Goal: Find specific page/section: Find specific page/section

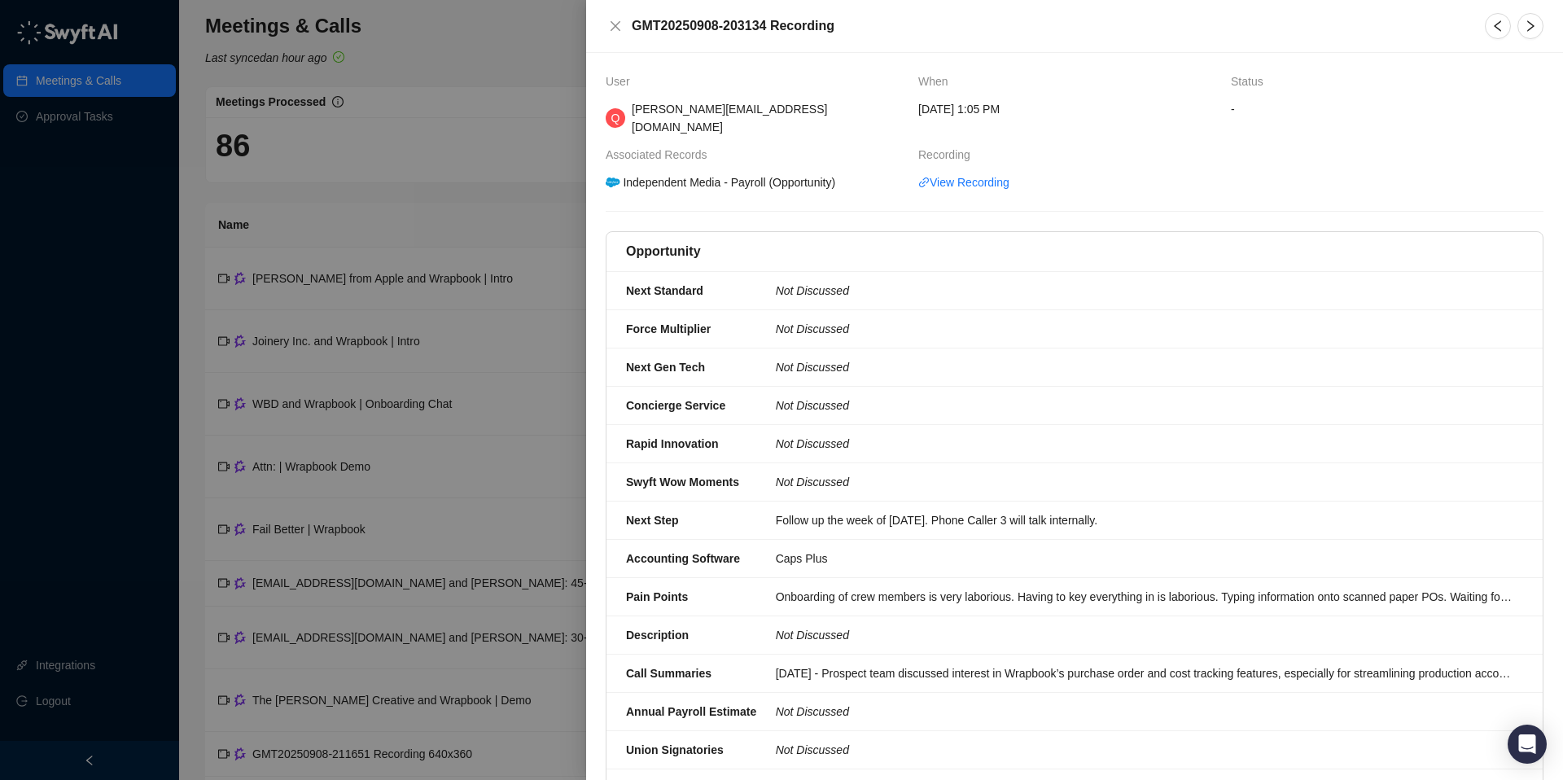
scroll to position [107, 0]
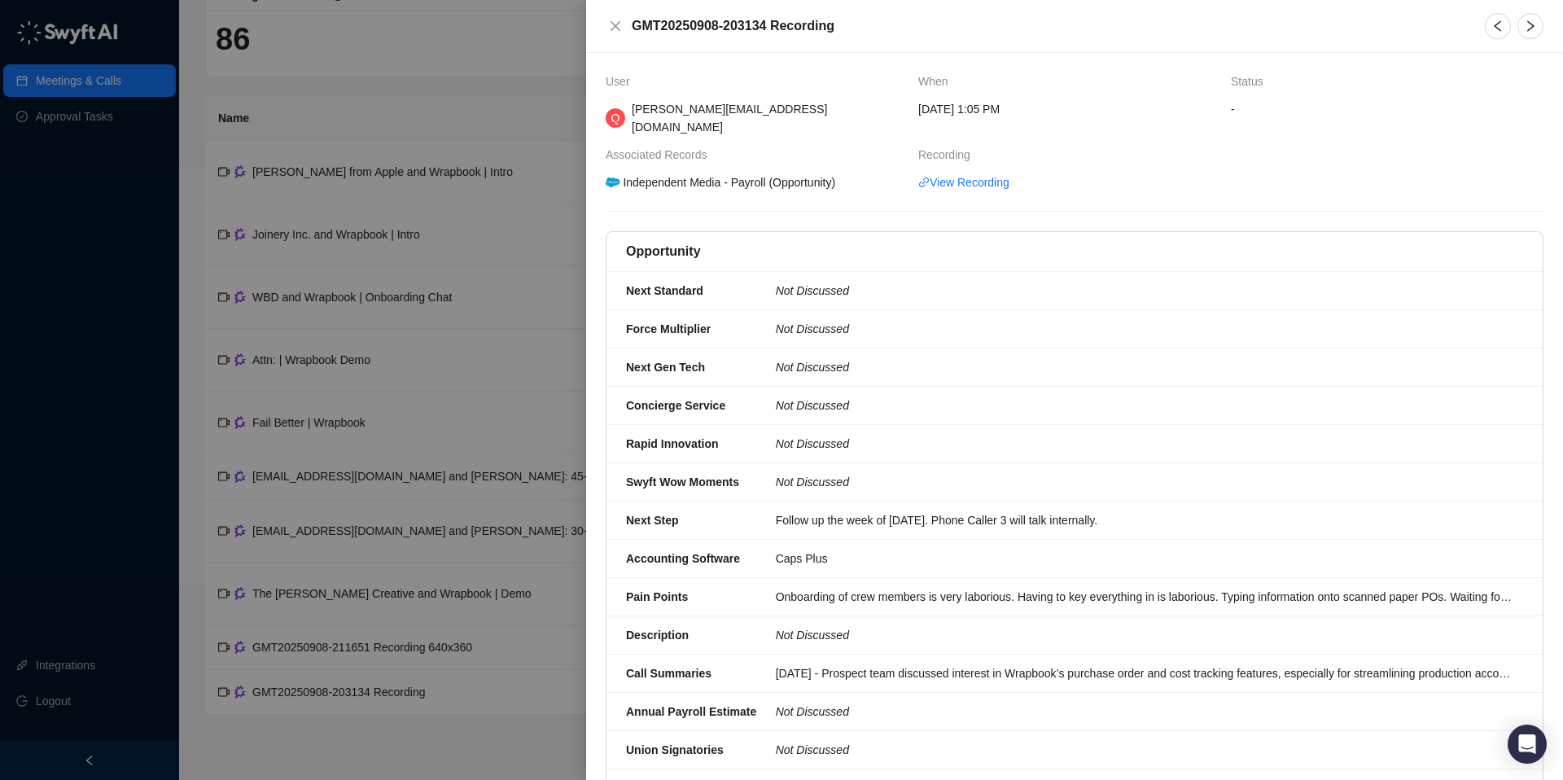
click at [366, 63] on div at bounding box center [781, 390] width 1563 height 780
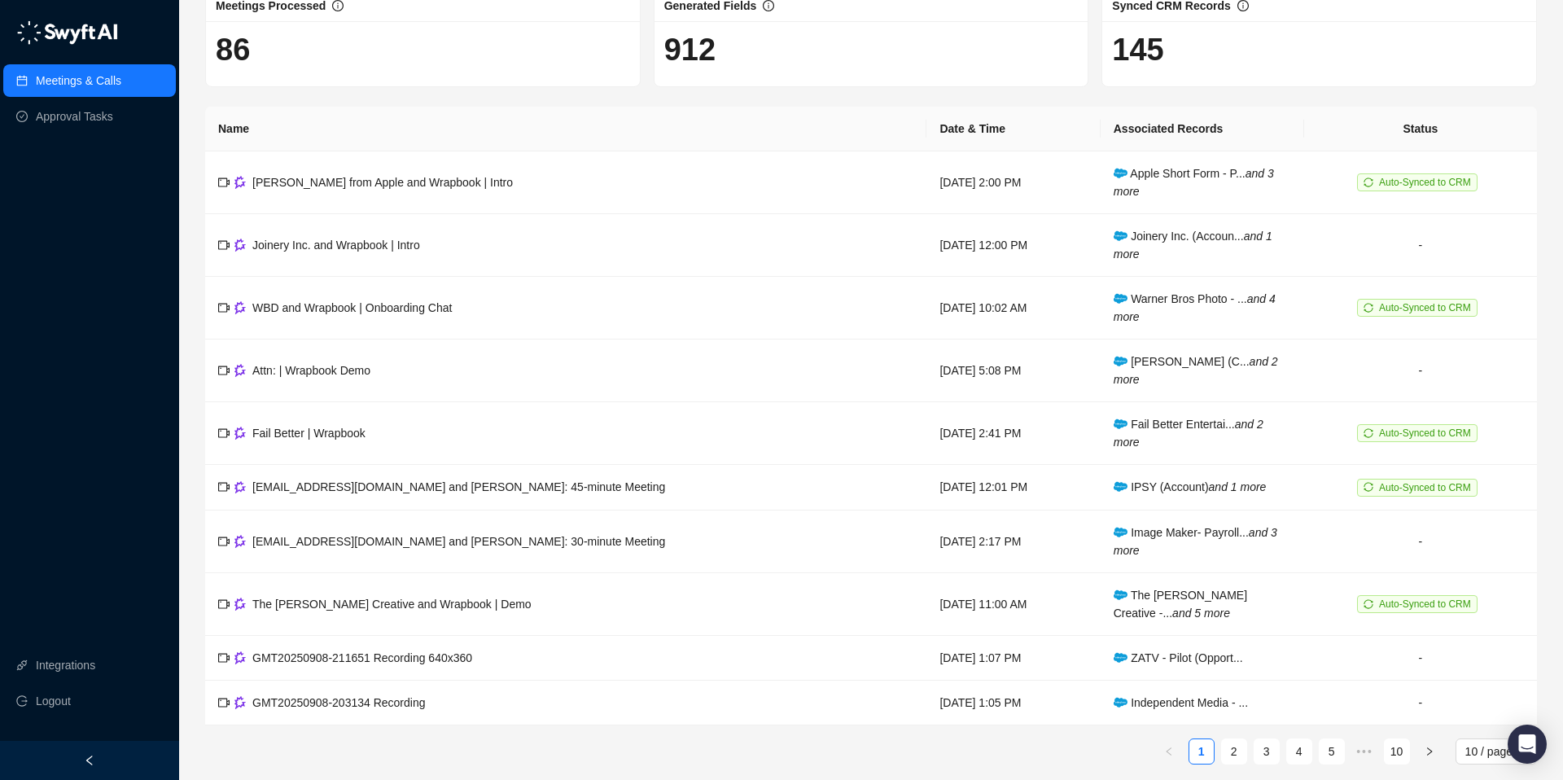
scroll to position [77, 0]
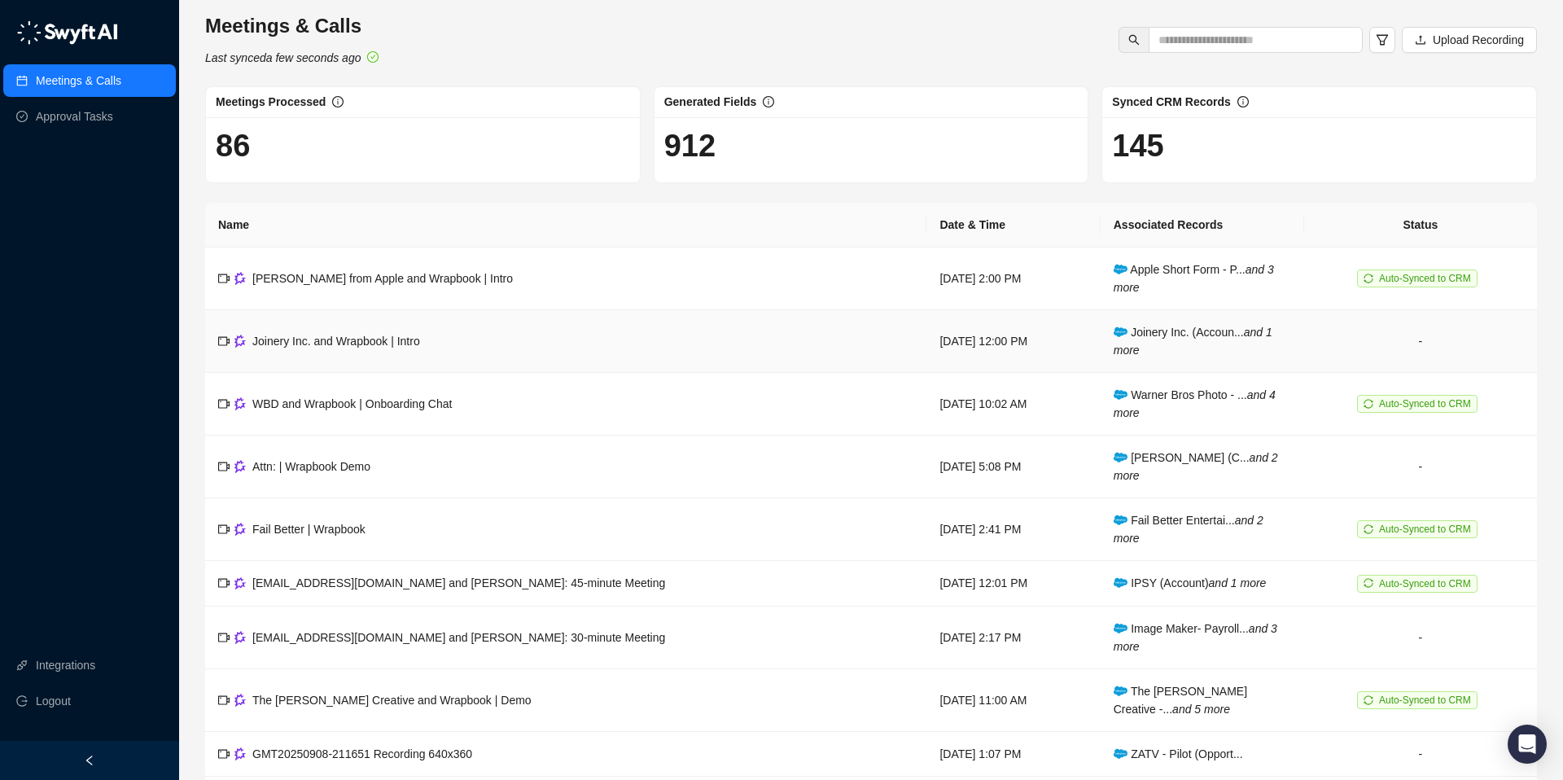
scroll to position [107, 0]
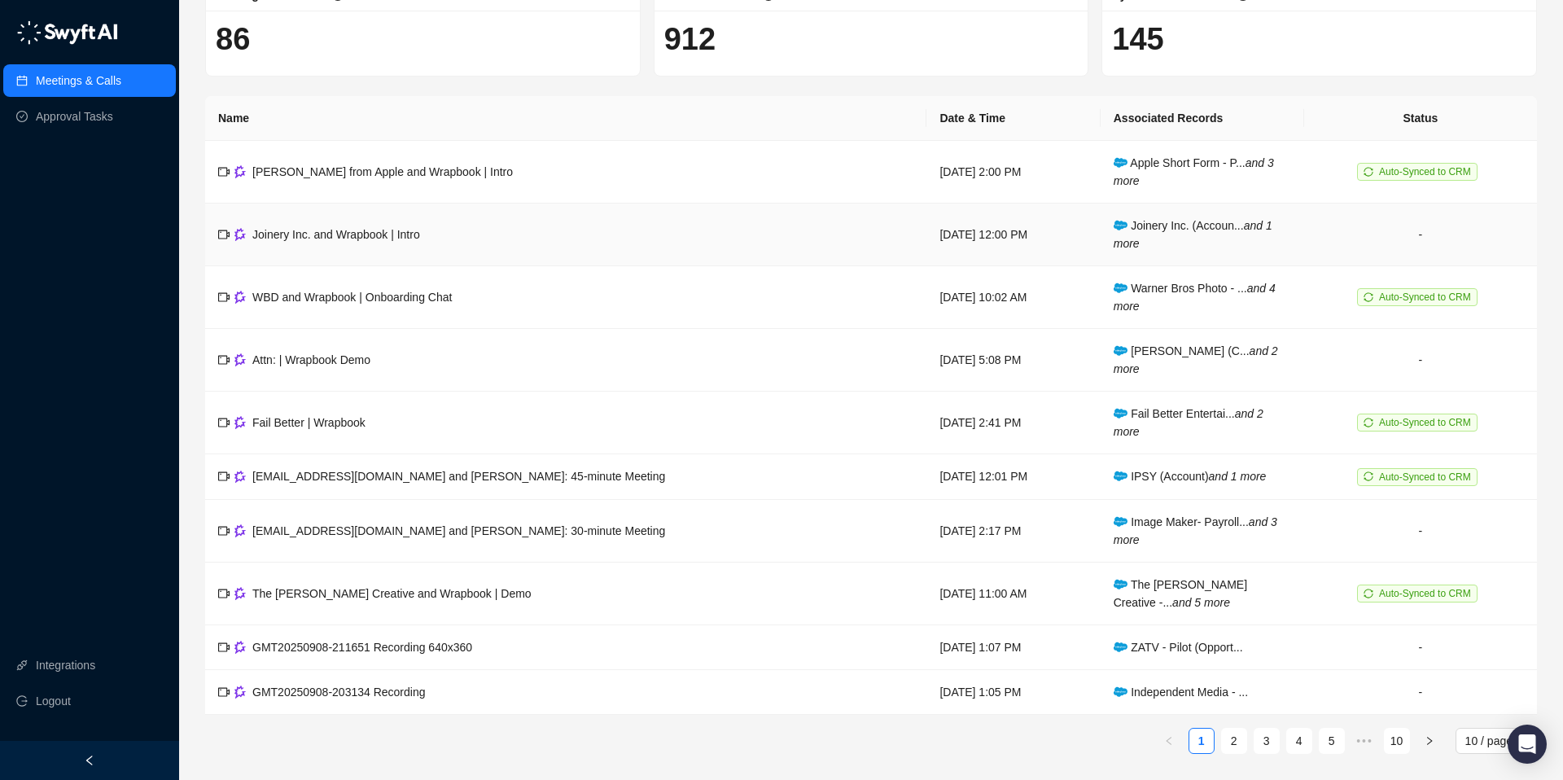
click at [1419, 237] on td "-" at bounding box center [1420, 235] width 233 height 63
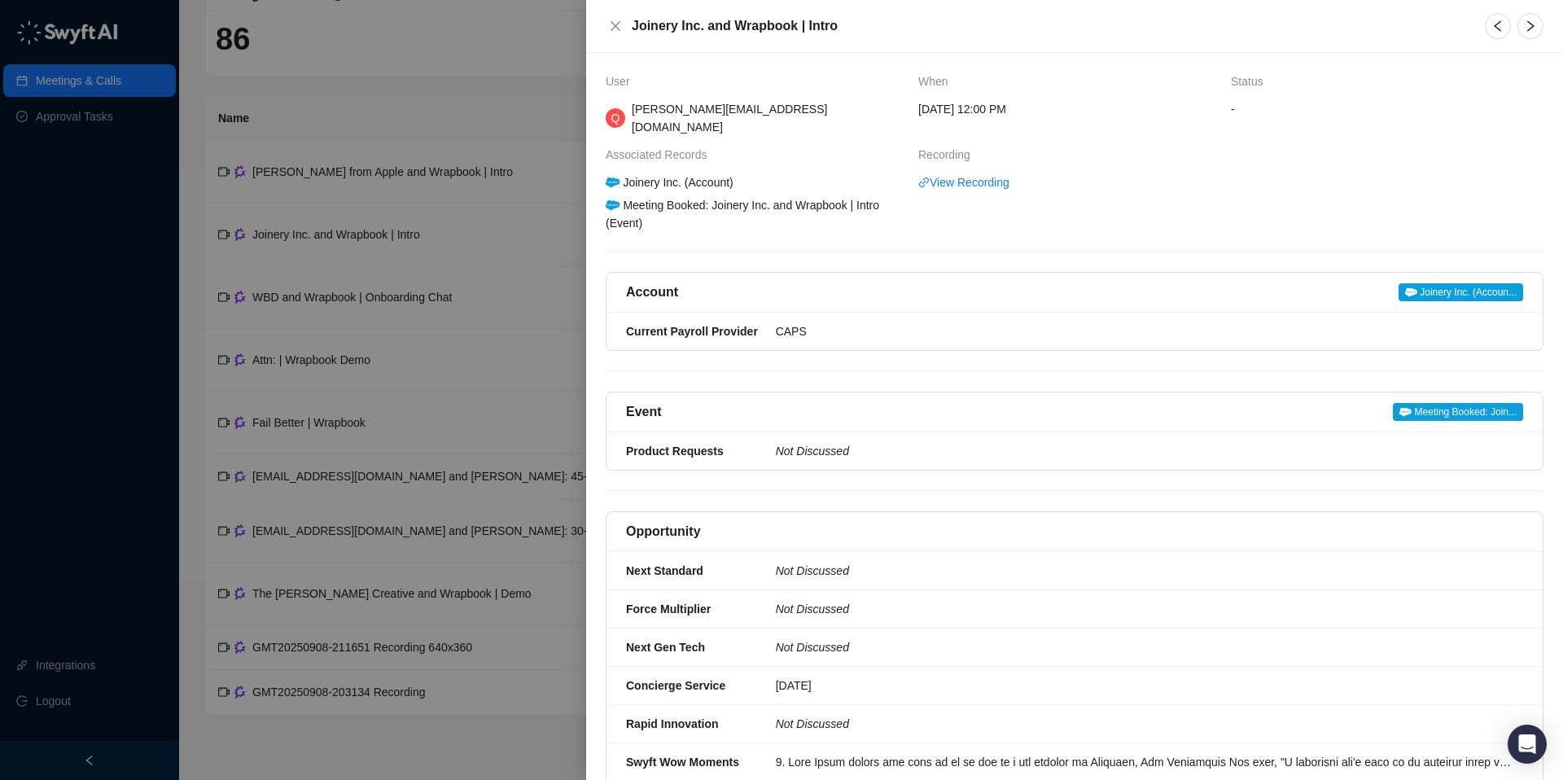
click at [1447, 283] on span "Joinery Inc. (Accoun..." at bounding box center [1461, 292] width 125 height 18
click at [708, 173] on div "Joinery Inc. (Account)" at bounding box center [669, 182] width 133 height 18
click at [501, 64] on div at bounding box center [781, 390] width 1563 height 780
